Goal: Task Accomplishment & Management: Use online tool/utility

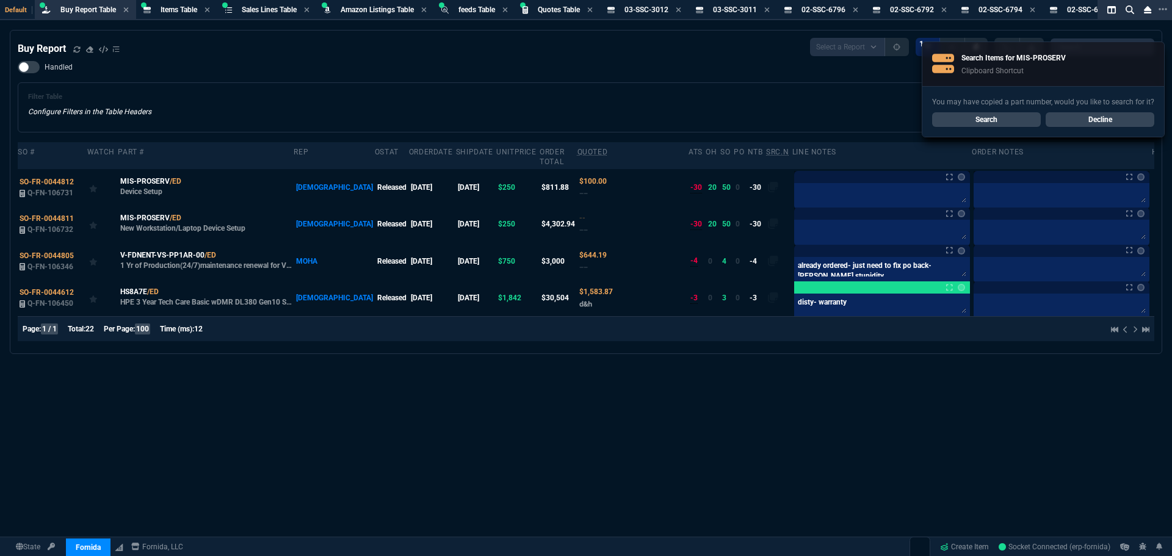
select select "8: NEPT"
click at [76, 50] on icon at bounding box center [76, 49] width 7 height 7
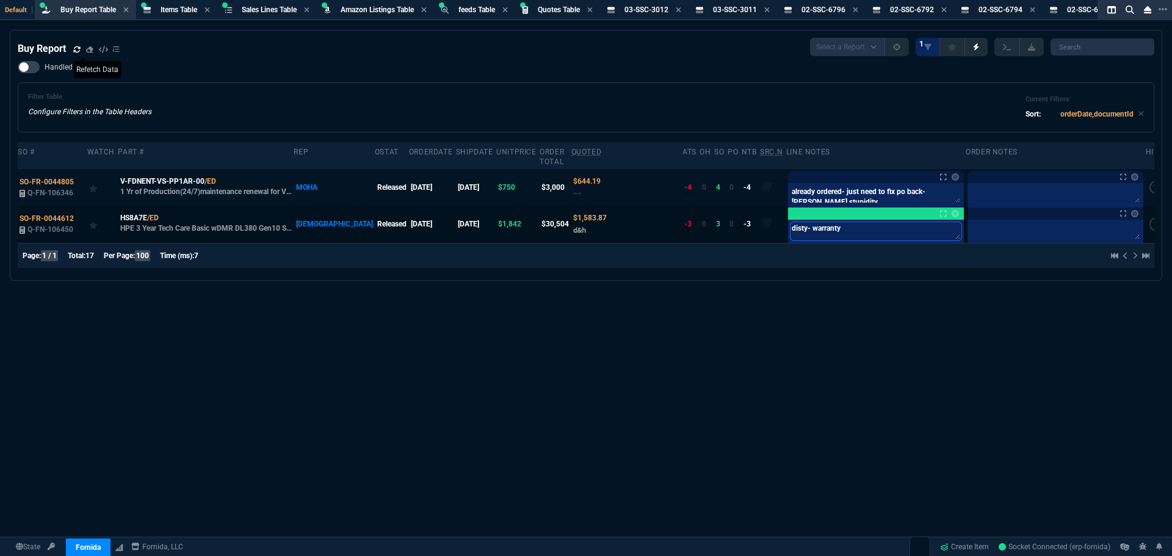
click at [848, 222] on textarea "disty- warranty" at bounding box center [876, 231] width 171 height 18
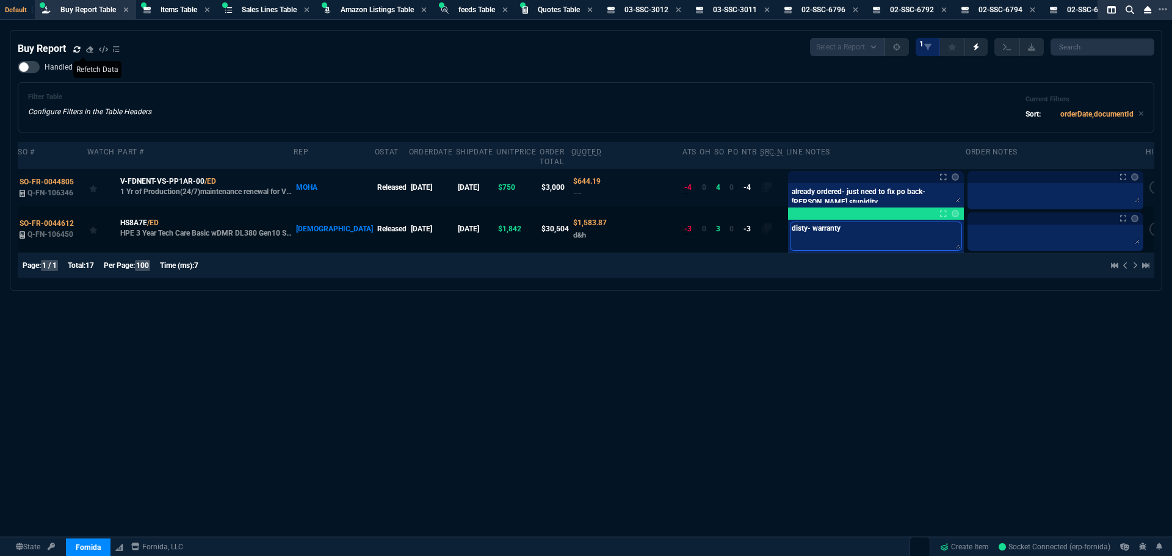
type textarea "disty- warranty-"
type textarea "disty- warranty- o"
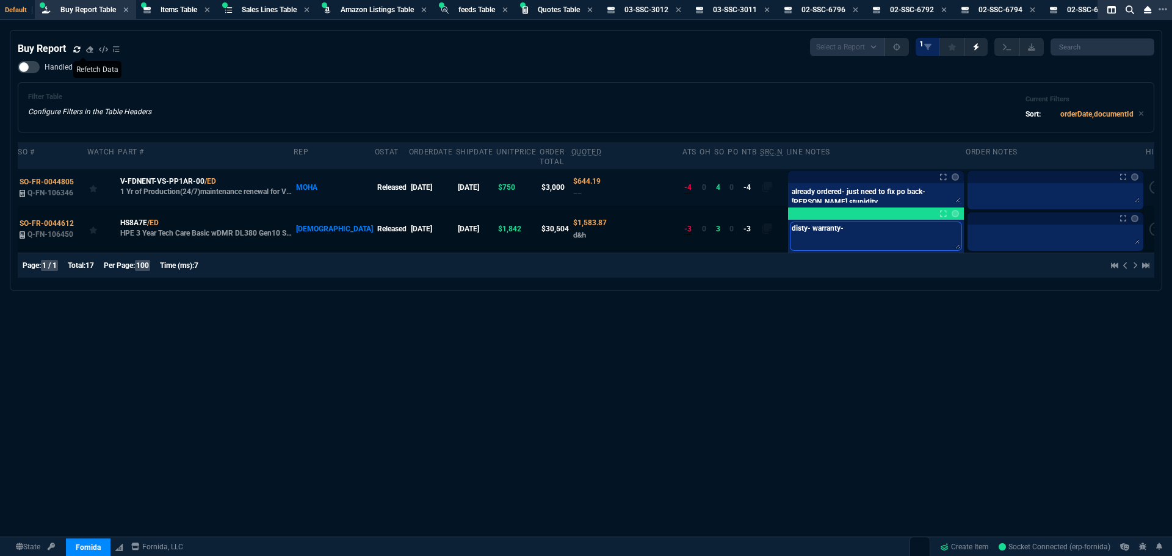
type textarea "disty- warranty- o"
type textarea "disty- warranty- or"
type textarea "disty- warranty- ord"
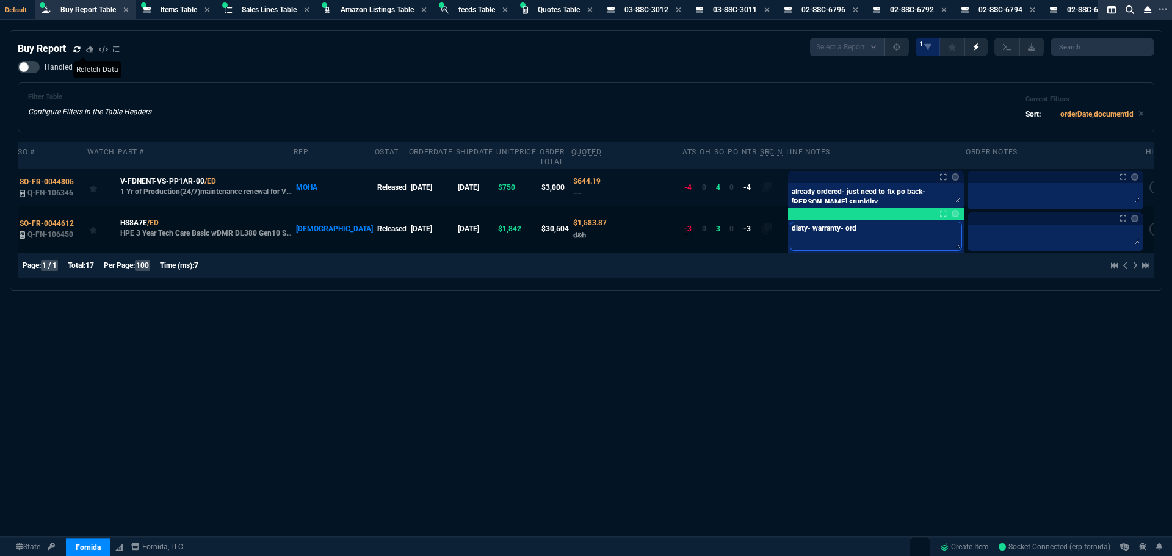
type textarea "disty- warranty- orde"
type textarea "disty- warranty- order"
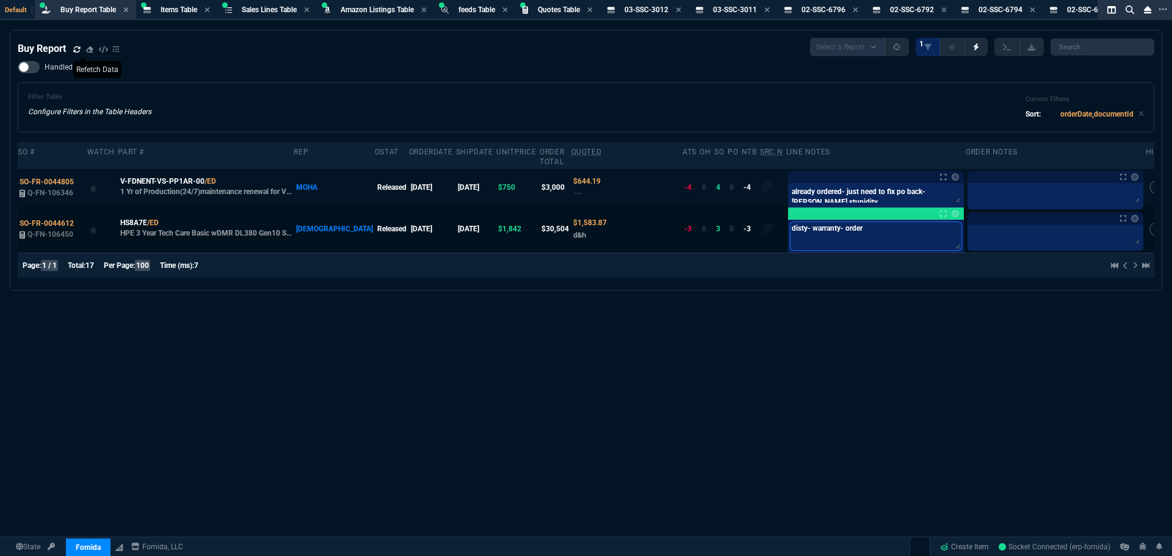
type textarea "disty- warranty- order"
type textarea "disty- warranty- order e"
type textarea "disty- warranty- order en"
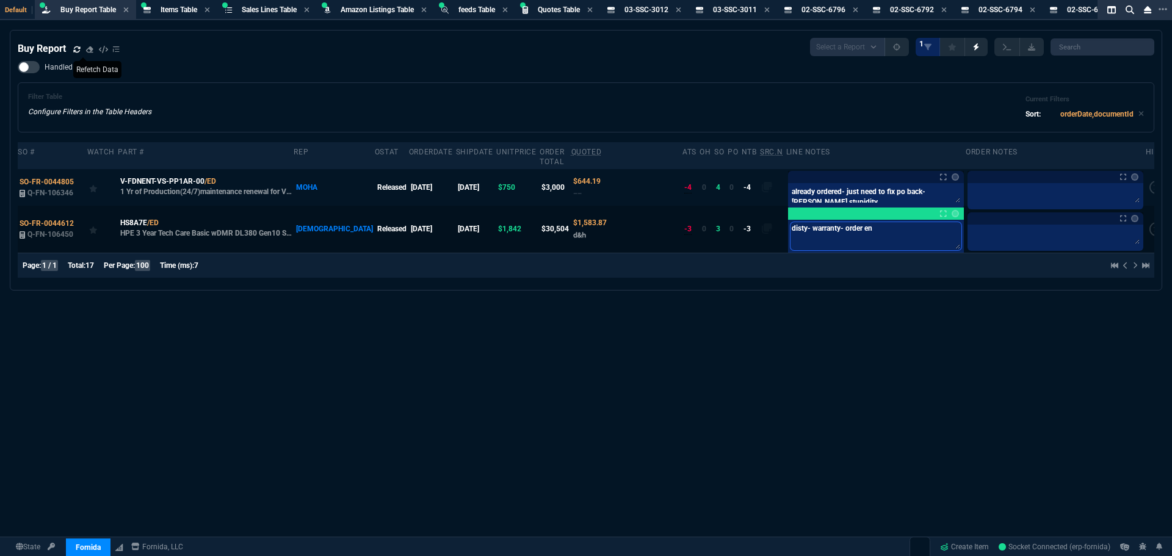
type textarea "disty- warranty- order end"
type textarea "disty- warranty- order end o"
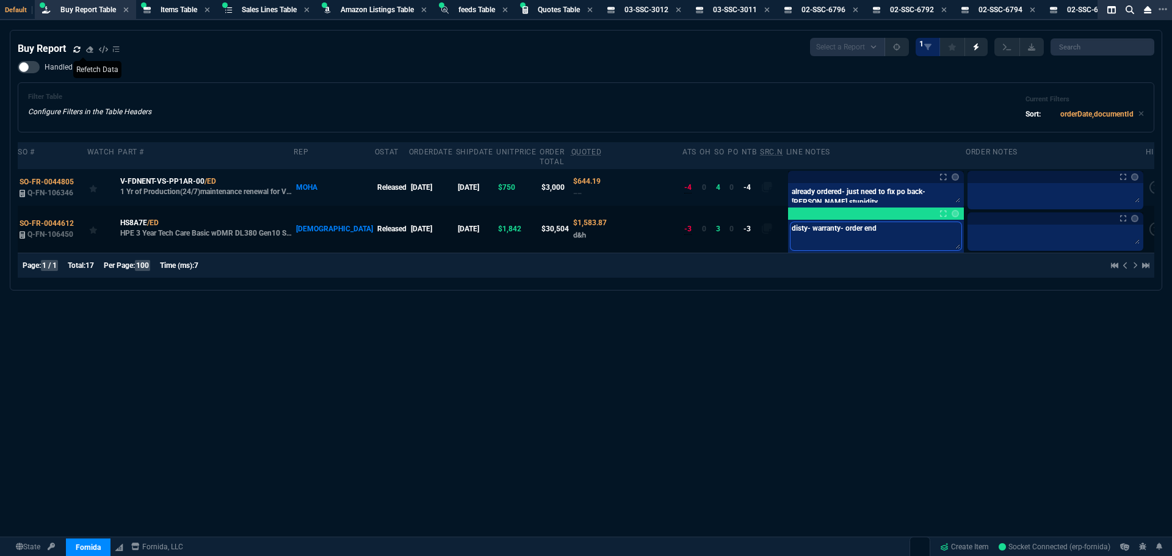
type textarea "disty- warranty- order end o"
type textarea "disty- warranty- order end of"
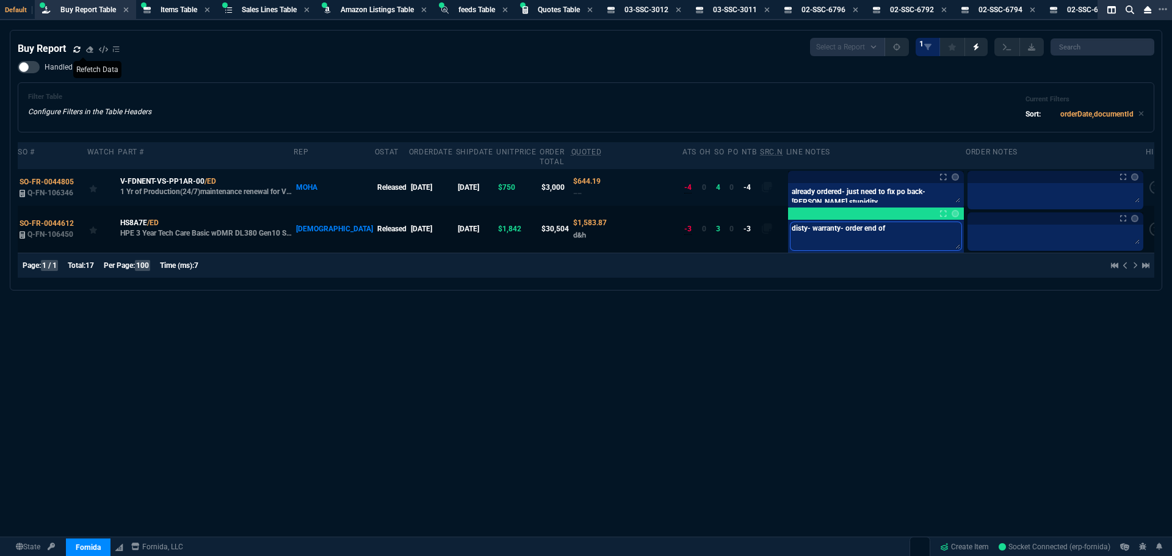
type textarea "disty- warranty- order end of m"
type textarea "disty- warranty- order end of mo"
type textarea "disty- warranty- order end of mon"
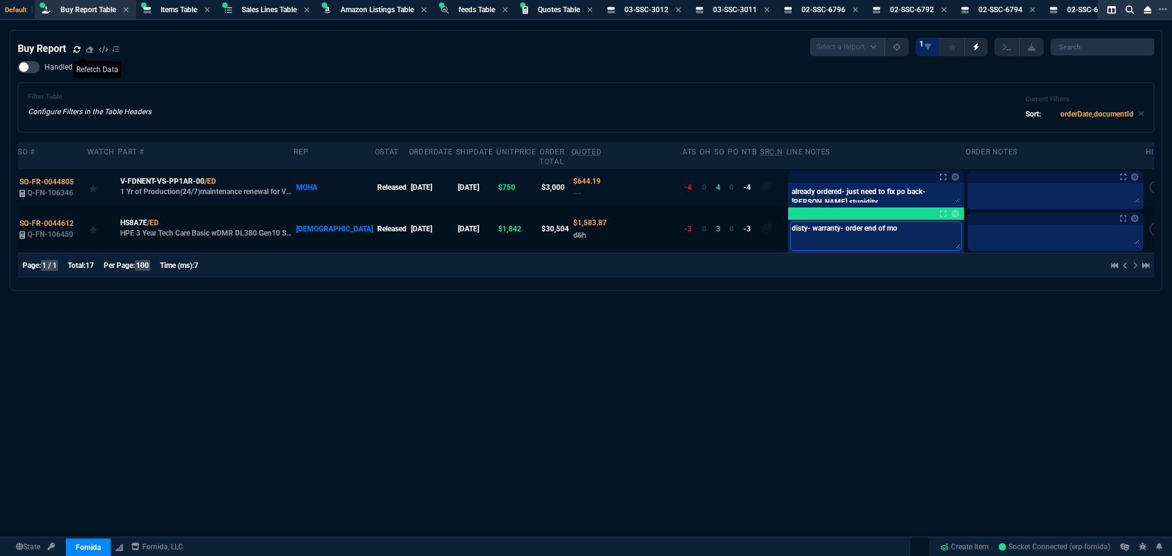
type textarea "disty- warranty- order end of mon"
type textarea "disty- warranty- order end of mont"
type textarea "disty- warranty- order end of month"
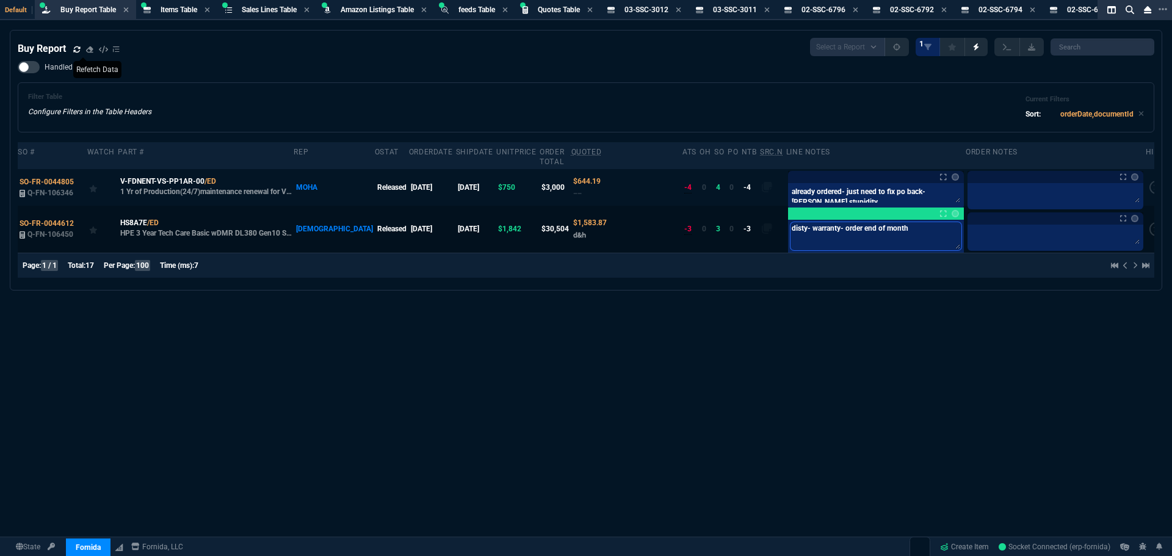
type textarea "disty- warranty- order end of month-"
type textarea "disty- warranty- order end of month- s"
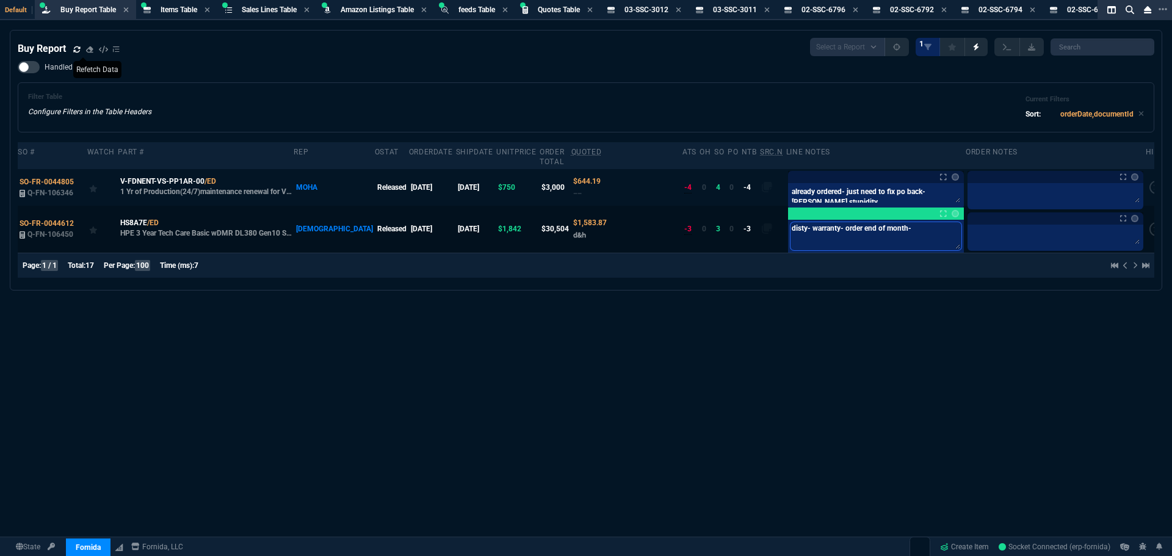
type textarea "disty- warranty- order end of month- s"
type textarea "disty- warranty- order end of month- se"
type textarea "disty- warranty- order end of month- ser"
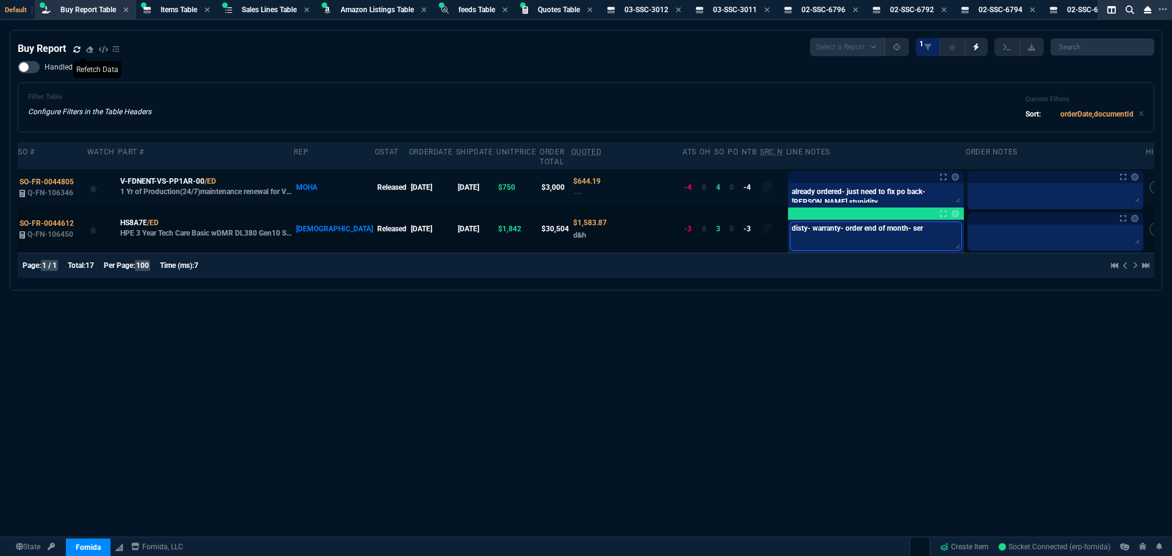
type textarea "disty- warranty- order end of month- serv"
type textarea "disty- warranty- order end of month- serve"
type textarea "disty- warranty- order end of month- server"
type textarea "disty- warranty- order end of month- servers"
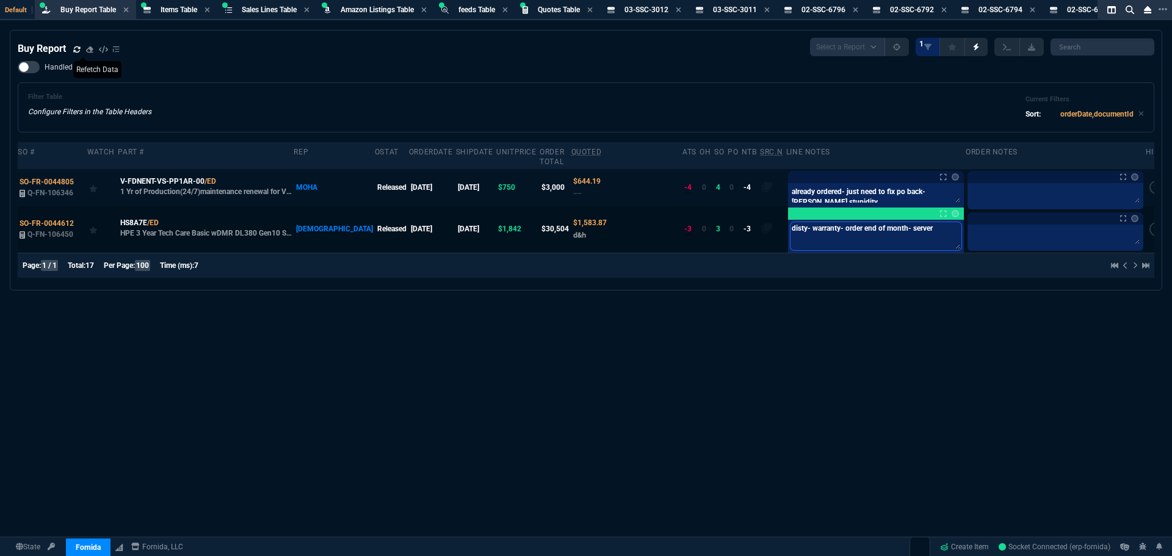
type textarea "disty- warranty- order end of month- servers"
type textarea "disty- warranty- order end of month- servers g"
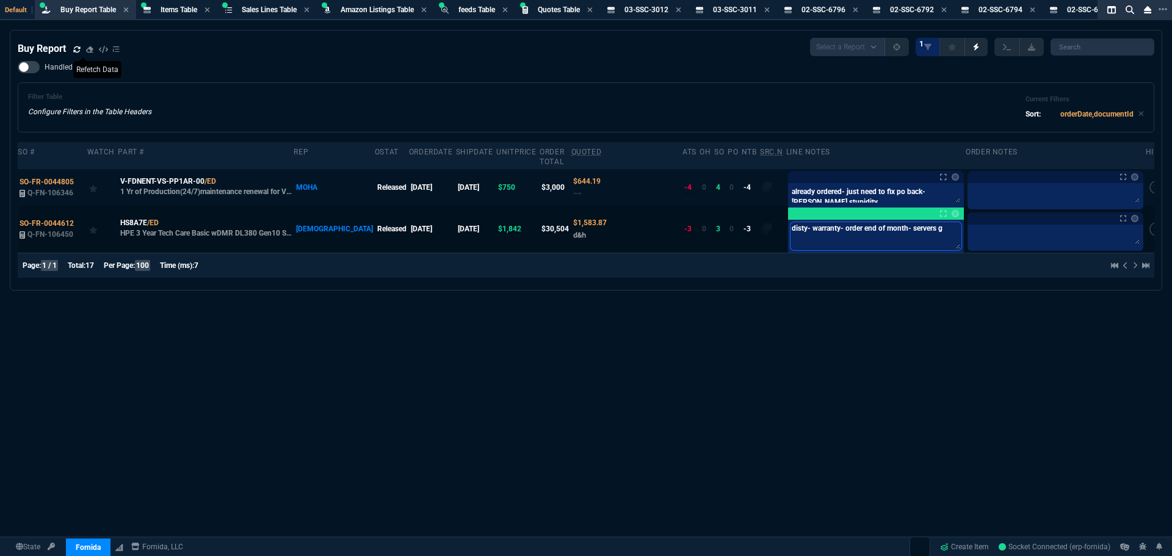
type textarea "disty- warranty- order end of month- servers ge"
type textarea "disty- warranty- order end of month- servers get"
type textarea "disty- warranty- order end of month- servers gett"
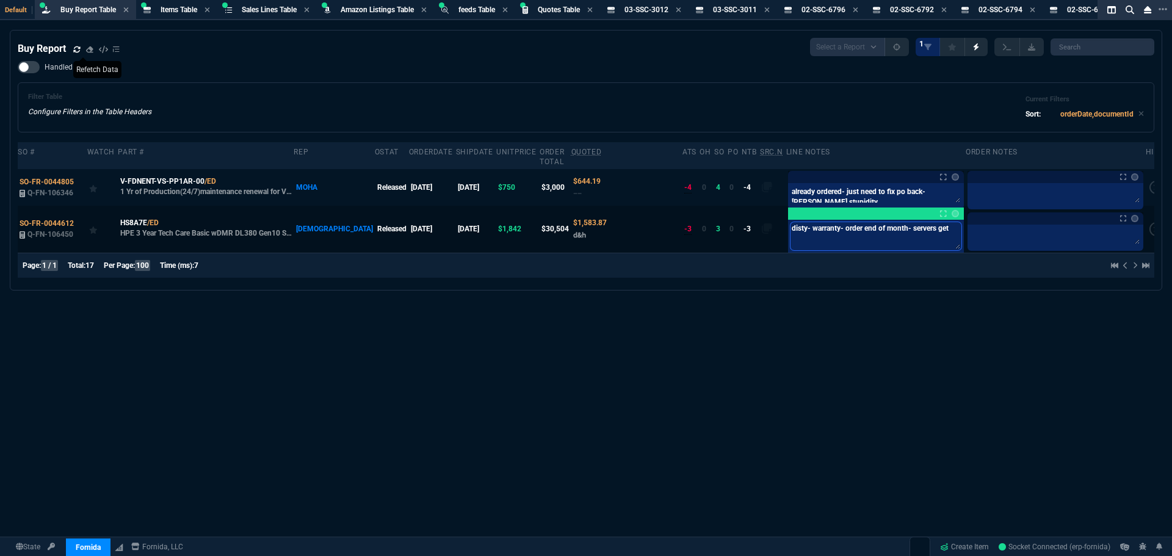
type textarea "disty- warranty- order end of month- servers gett"
type textarea "disty- warranty- order end of month- servers getti"
type textarea "disty- warranty- order end of month- servers gettin"
type textarea "disty- warranty- order end of month- servers getting"
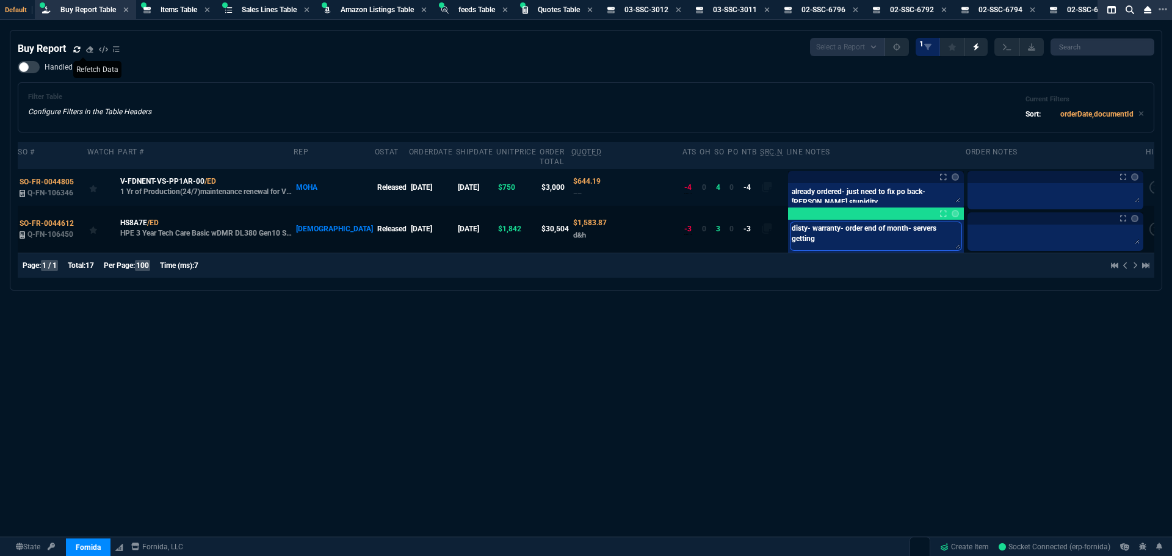
type textarea "disty- warranty- order end of month- servers getting"
type textarea "disty- warranty- order end of month- servers getting r"
type textarea "disty- warranty- order end of month- servers getting re"
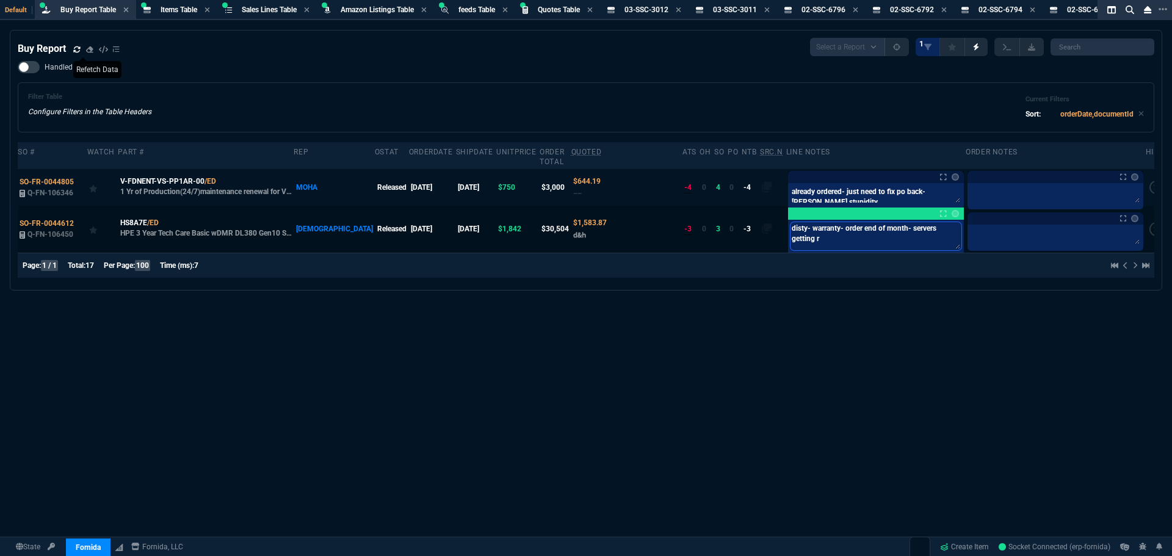
type textarea "disty- warranty- order end of month- servers getting re"
type textarea "disty- warranty- order end of month- servers getting ref"
type textarea "disty- warranty- order end of month- servers getting refr"
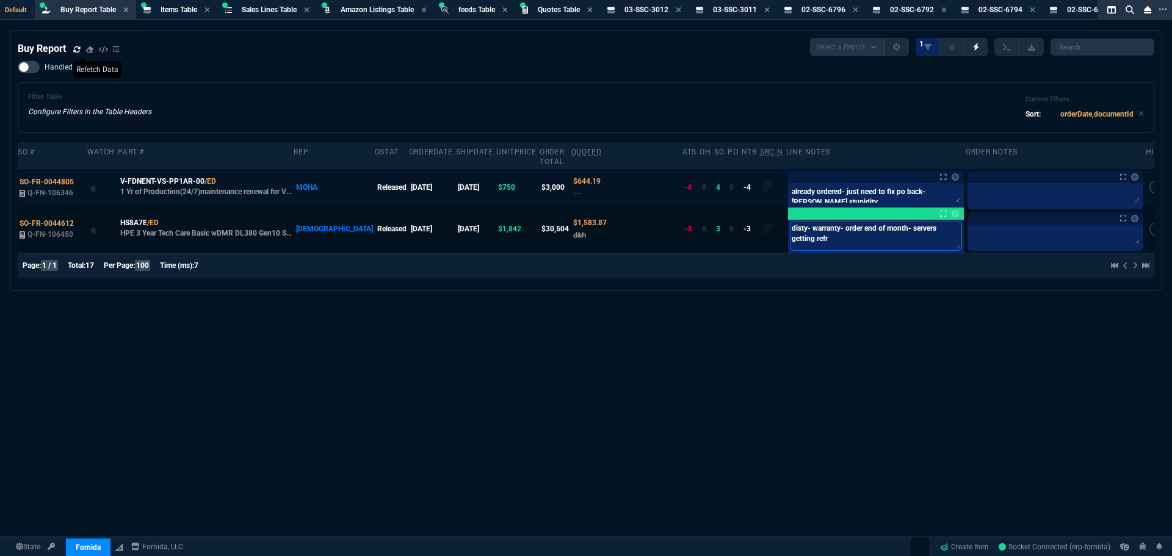
type textarea "disty- warranty- order end of month- servers getting refre"
type textarea "disty- warranty- order end of month- servers getting refres"
type textarea "disty- warranty- order end of month- servers getting refresh"
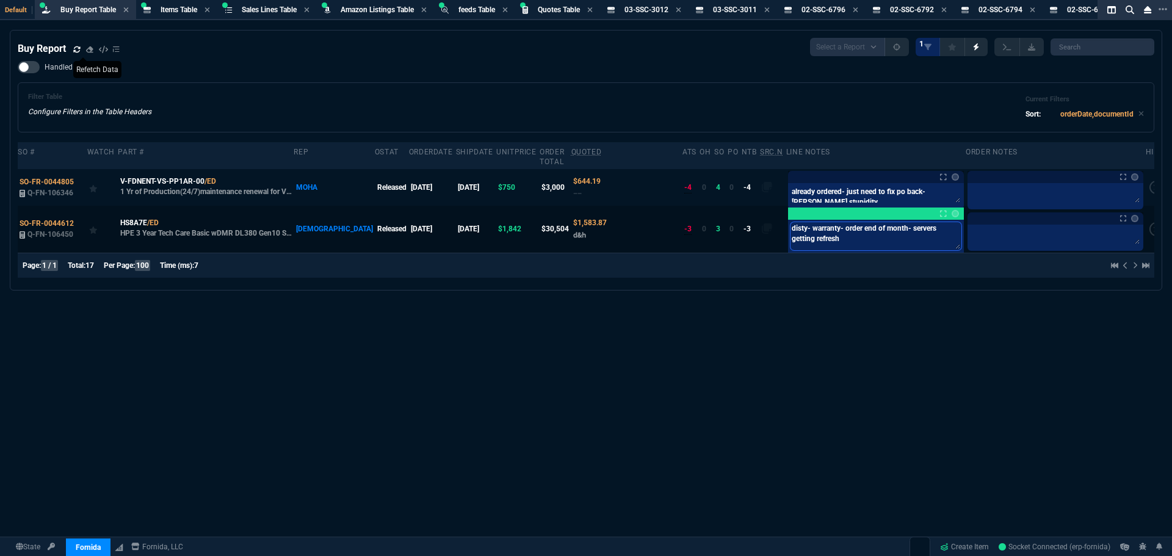
type textarea "disty- warranty- order end of month- servers getting refreshe"
type textarea "disty- warranty- order end of month- servers getting refreshed"
click at [656, 377] on div "Buy Report Select a Report Not Purchased 1 Handled Filter Table Configure Filte…" at bounding box center [586, 323] width 1172 height 586
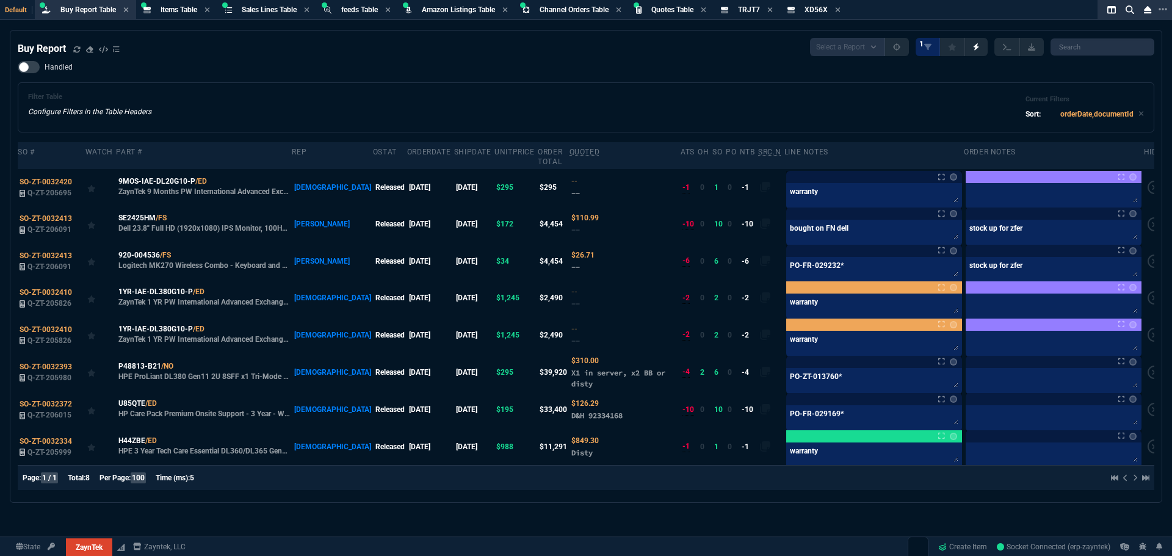
select select "8: NEPT"
click at [79, 48] on icon at bounding box center [76, 49] width 7 height 7
click at [78, 49] on icon at bounding box center [76, 49] width 7 height 7
click at [289, 95] on div "Filter Table Configure Filters in the Table Headers Current Filters Sort: order…" at bounding box center [586, 107] width 1116 height 29
click at [611, 101] on div "Filter Table Configure Filters in the Table Headers Current Filters Sort: order…" at bounding box center [586, 107] width 1116 height 29
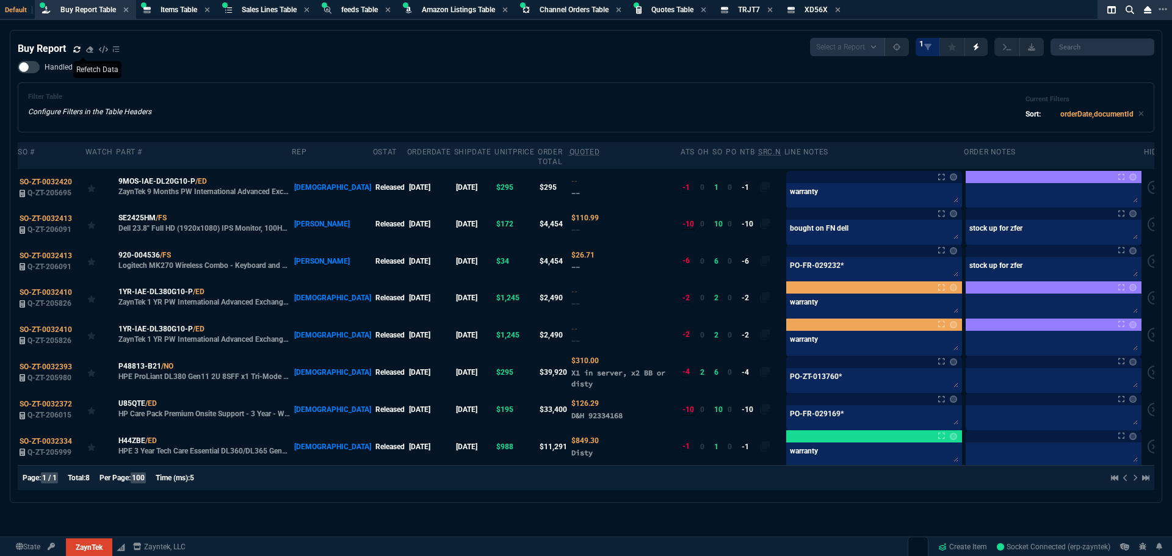
click at [614, 98] on div "Filter Table Configure Filters in the Table Headers Current Filters Sort: order…" at bounding box center [586, 107] width 1116 height 29
click at [260, 106] on div "Filter Table Configure Filters in the Table Headers Current Filters Sort: order…" at bounding box center [586, 107] width 1116 height 29
click at [628, 83] on div "Filter Table Configure Filters in the Table Headers Current Filters Sort: order…" at bounding box center [586, 107] width 1137 height 50
